Goal: Task Accomplishment & Management: Manage account settings

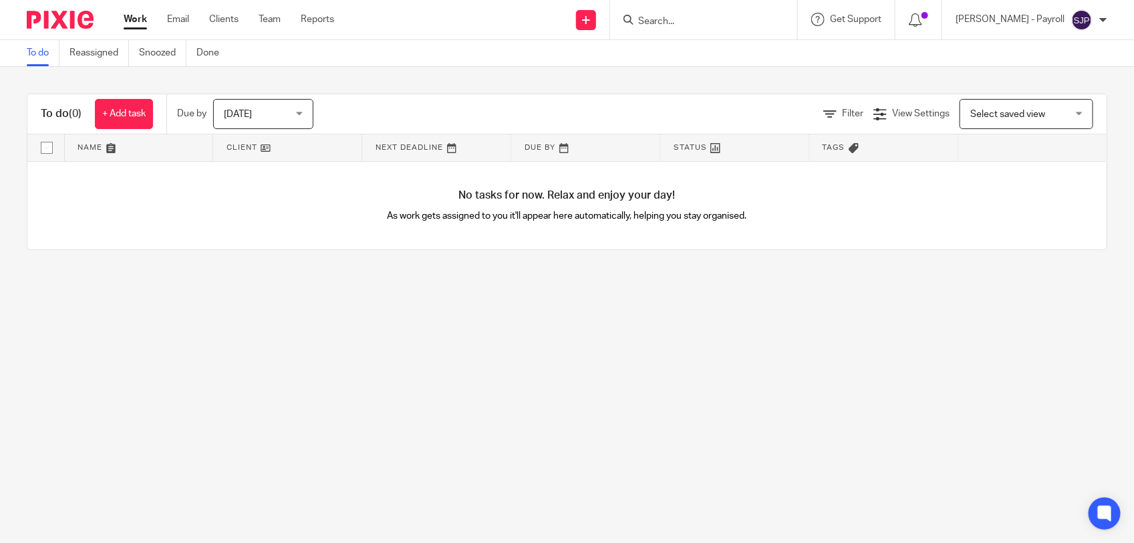
click at [690, 14] on form at bounding box center [708, 19] width 142 height 17
click at [676, 21] on input "Search" at bounding box center [697, 22] width 120 height 12
type input "S2"
click at [739, 58] on link at bounding box center [747, 57] width 226 height 31
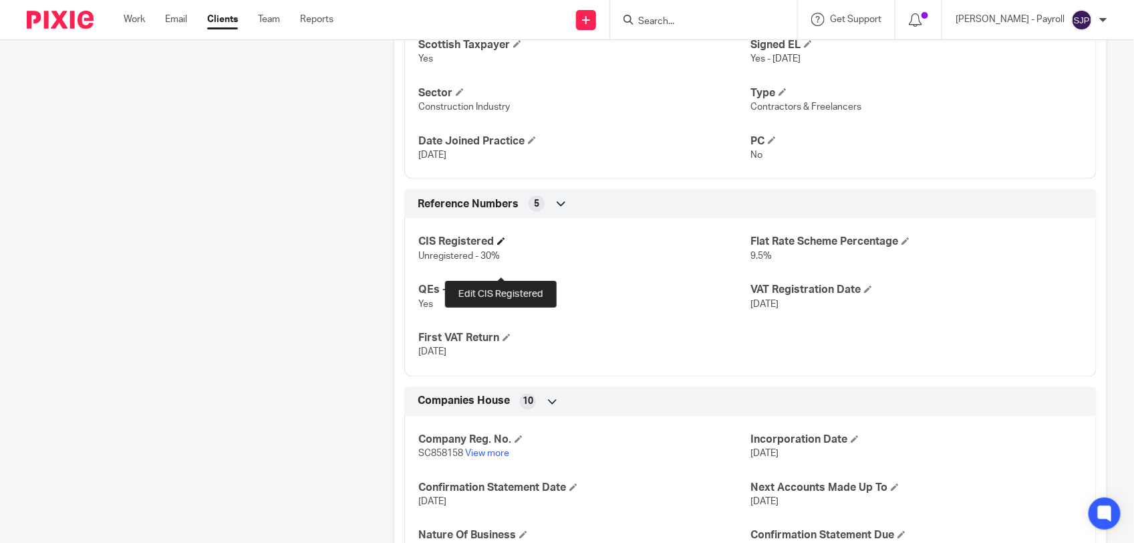
click at [500, 245] on span at bounding box center [501, 241] width 8 height 8
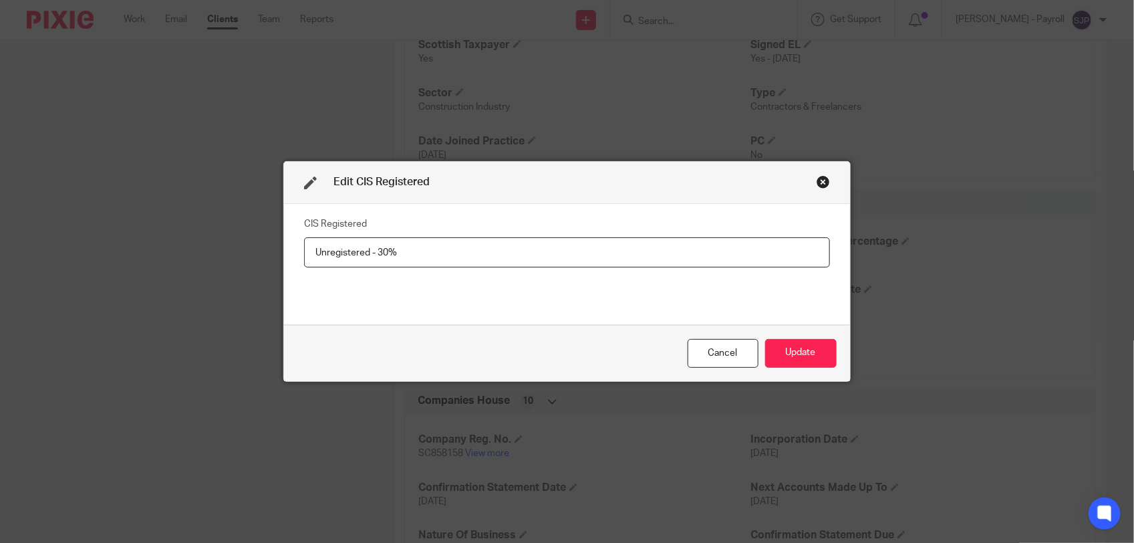
click at [523, 241] on input "Unregistered - 30%" at bounding box center [567, 252] width 526 height 30
paste input "Gross -"
type input "Gross - 0%"
click at [769, 354] on button "Update" at bounding box center [801, 353] width 72 height 29
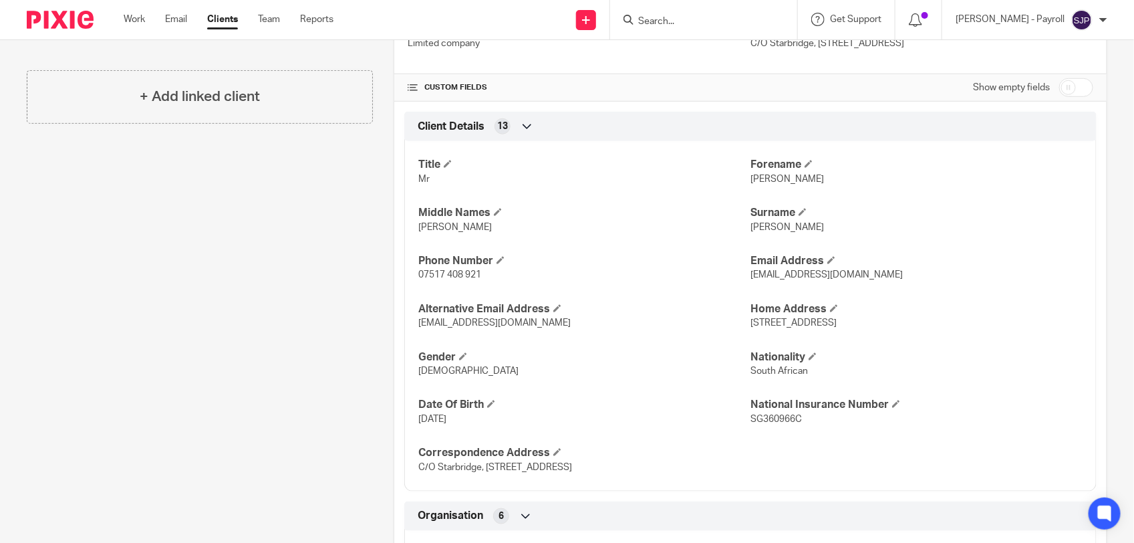
scroll to position [0, 0]
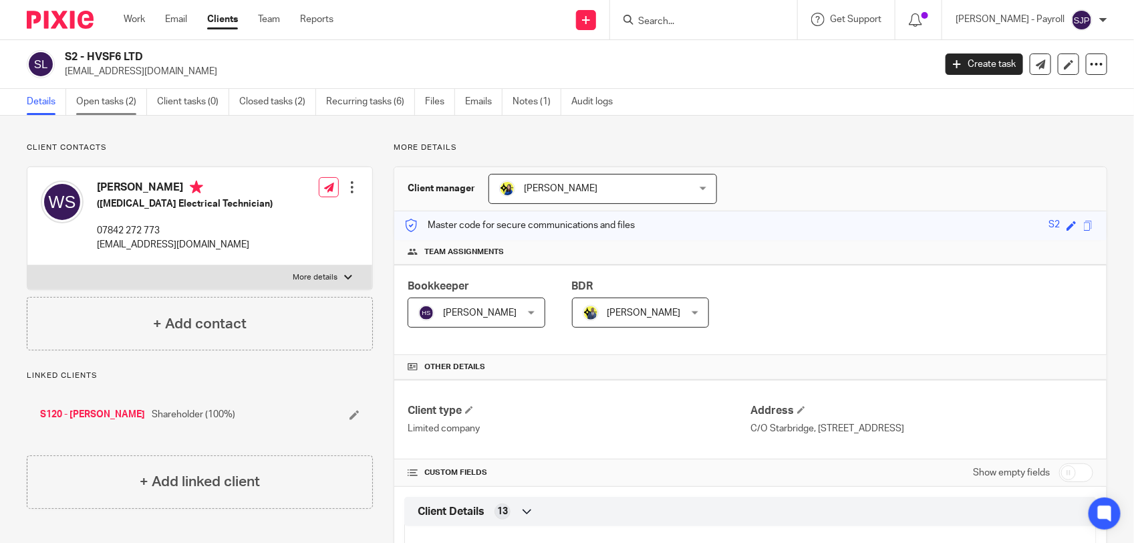
click at [118, 107] on link "Open tasks (2)" at bounding box center [111, 102] width 71 height 26
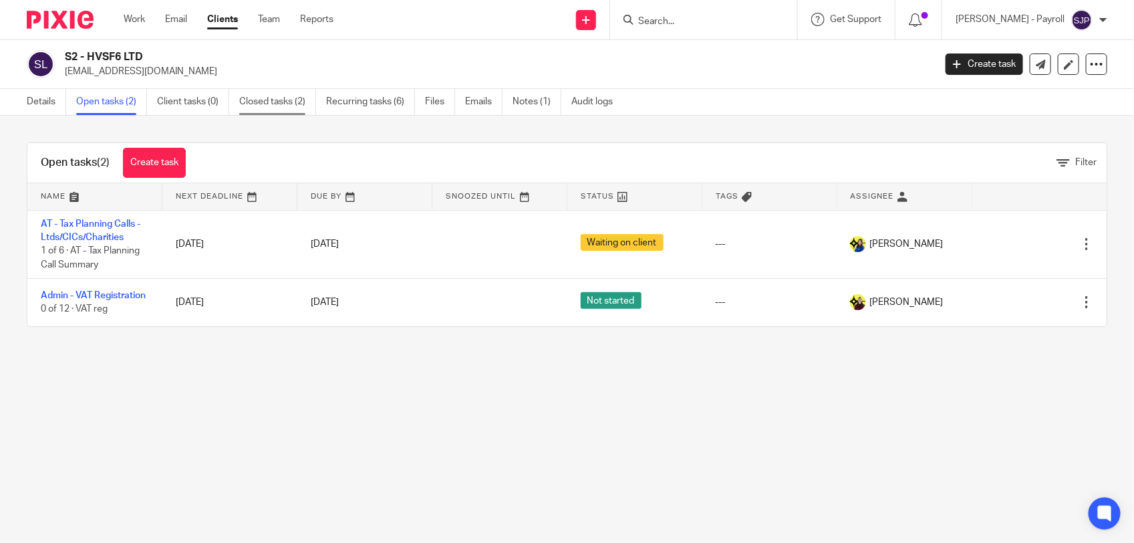
click at [275, 100] on link "Closed tasks (2)" at bounding box center [277, 102] width 77 height 26
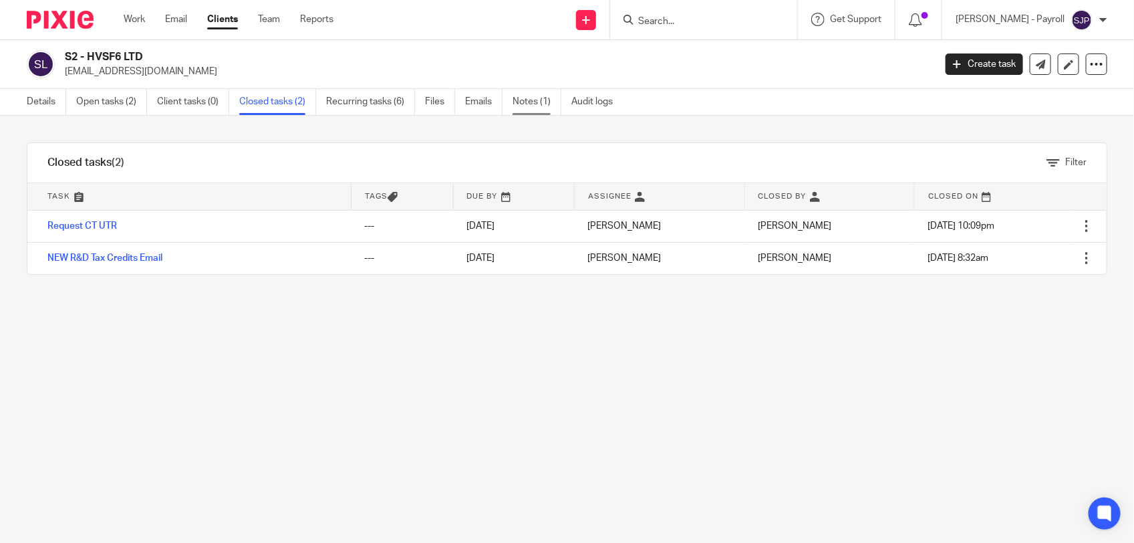
click at [525, 98] on link "Notes (1)" at bounding box center [537, 102] width 49 height 26
